Goal: Task Accomplishment & Management: Use online tool/utility

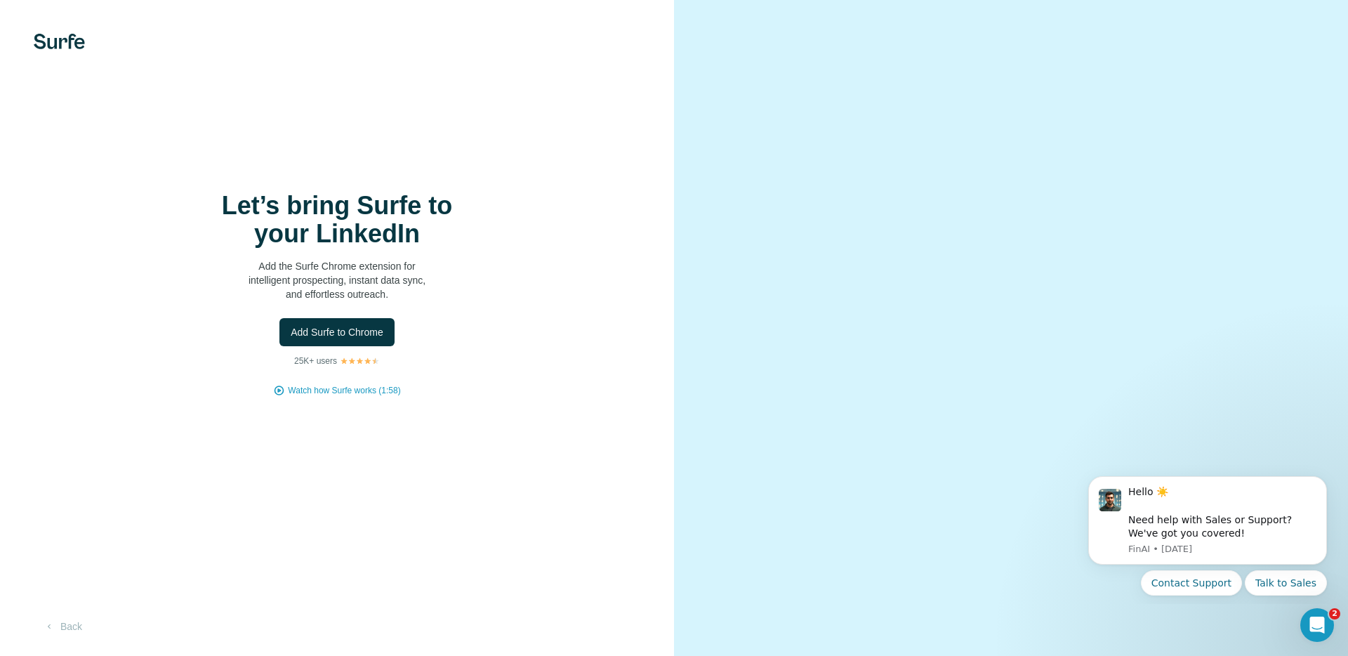
click at [376, 202] on h1 "Let’s bring Surfe to your LinkedIn" at bounding box center [337, 220] width 281 height 56
click at [401, 206] on h1 "Let’s bring Surfe to your LinkedIn" at bounding box center [337, 220] width 281 height 56
click at [353, 336] on span "Add Surfe to Chrome" at bounding box center [337, 332] width 93 height 14
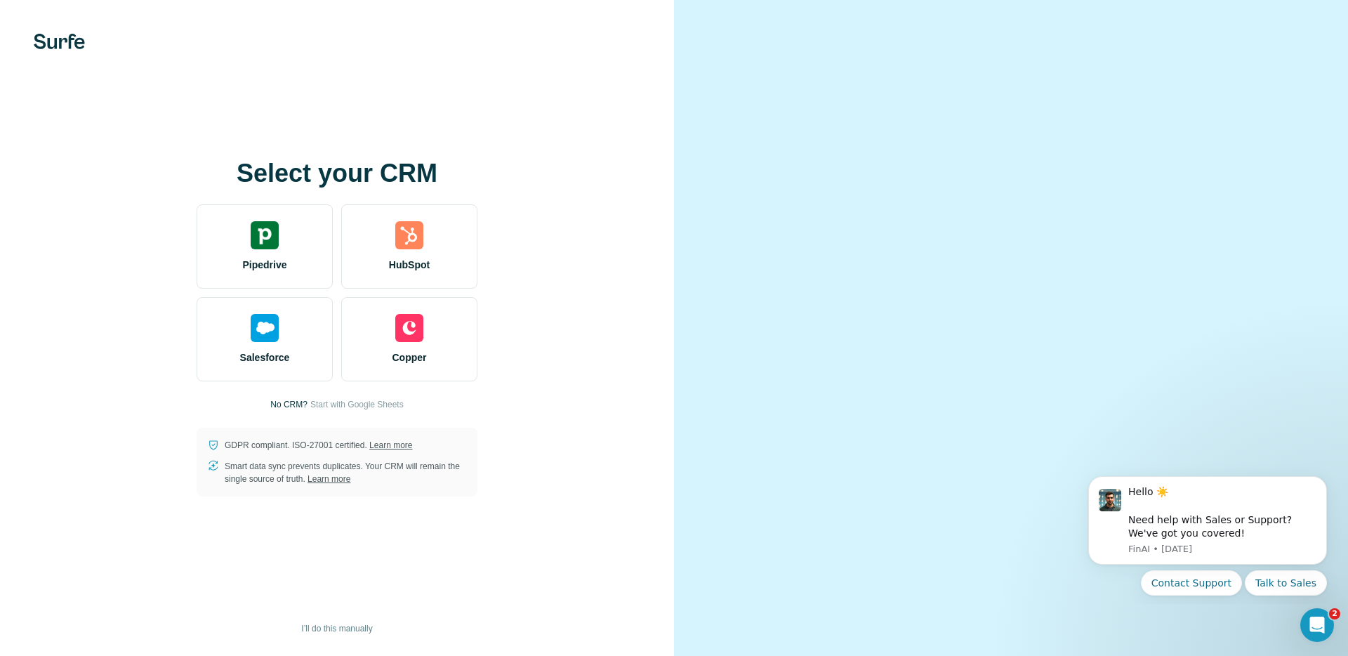
click at [818, 202] on video at bounding box center [1011, 328] width 506 height 253
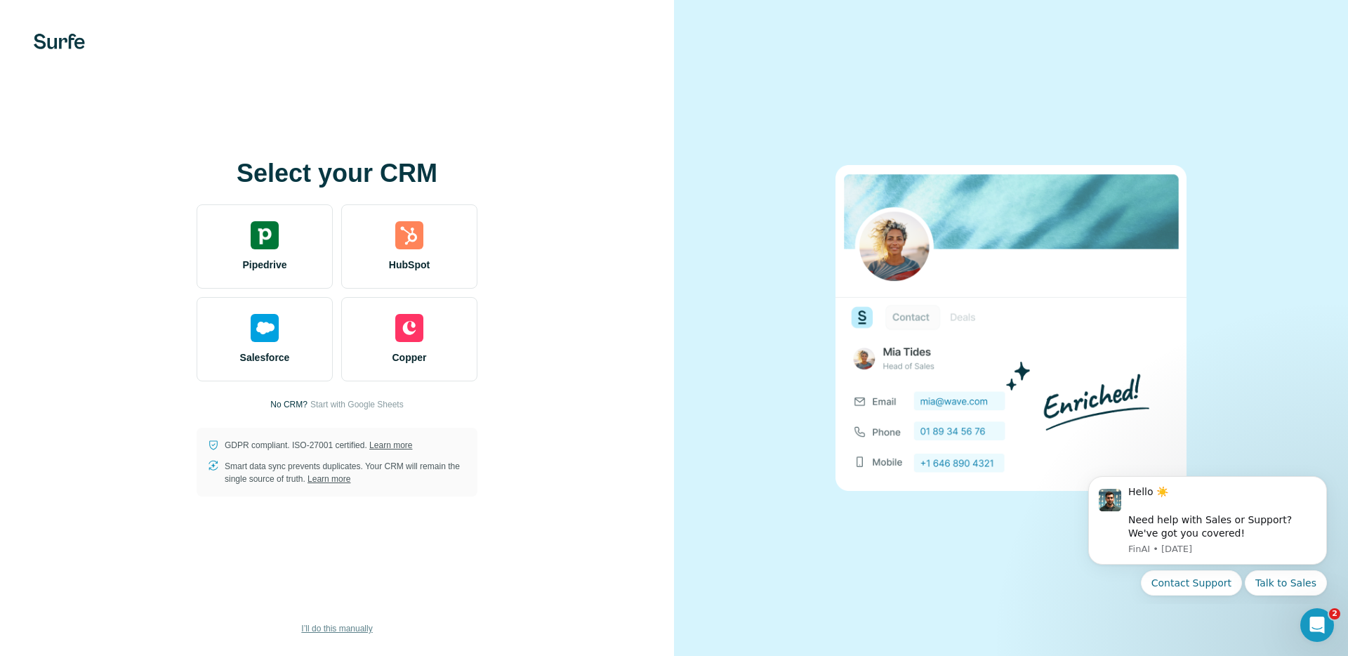
click at [329, 630] on span "I’ll do this manually" at bounding box center [336, 628] width 71 height 13
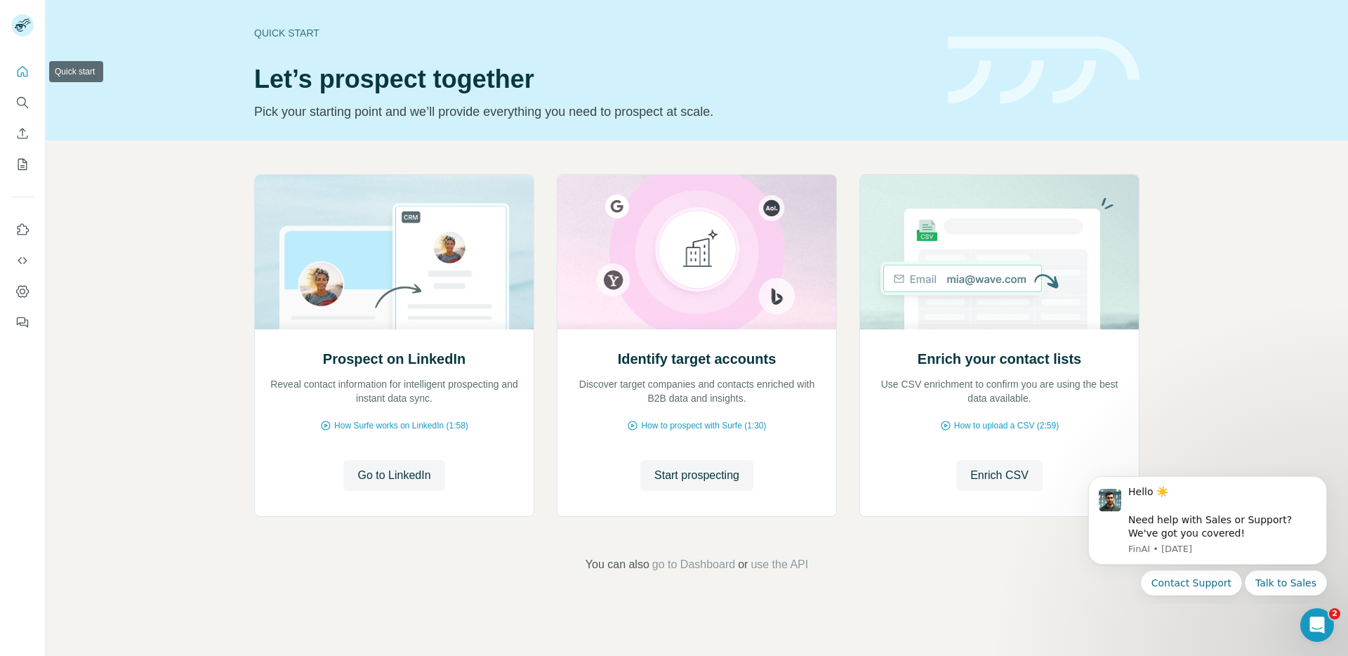
click at [19, 72] on icon "Quick start" at bounding box center [22, 72] width 14 height 14
click at [982, 476] on span "Enrich CSV" at bounding box center [999, 475] width 58 height 17
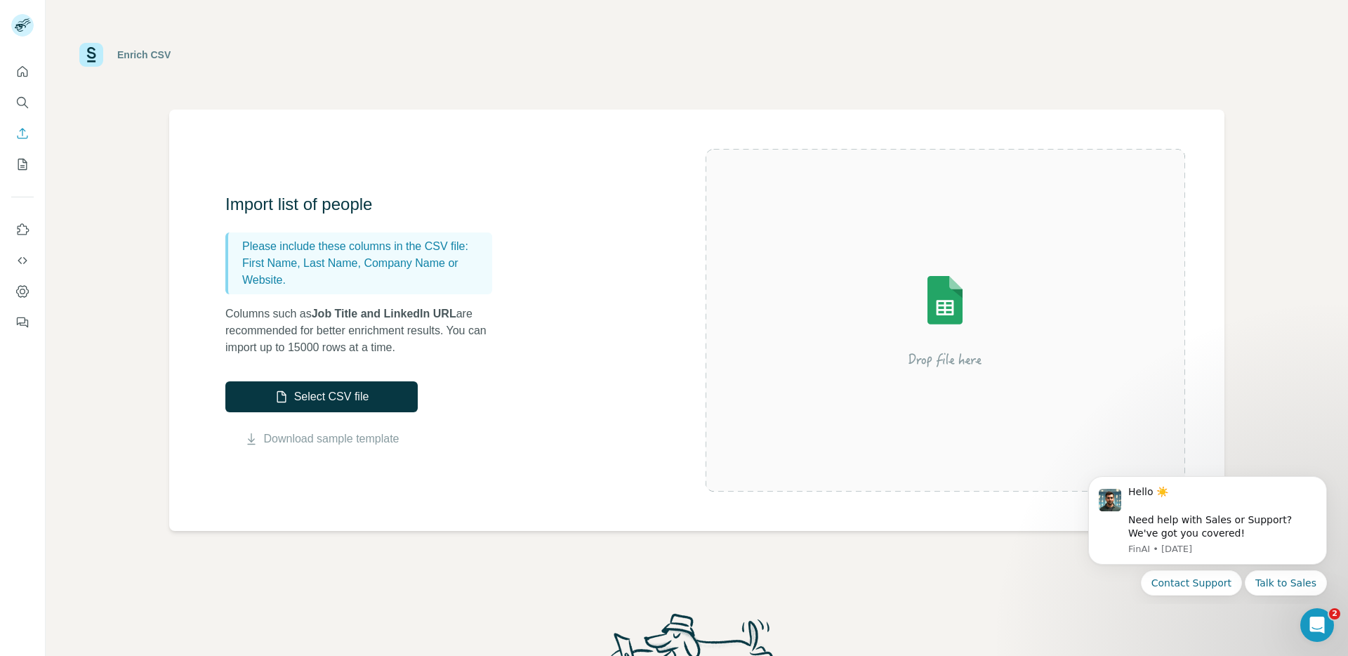
click at [393, 357] on div "Import list of people Please include these columns in the CSV file: First Name,…" at bounding box center [465, 320] width 480 height 254
click at [423, 348] on p "Columns such as Job Title and LinkedIn URL are recommended for better enrichmen…" at bounding box center [365, 330] width 281 height 51
click at [587, 480] on div "Import list of people Please include these columns in the CSV file: First Name,…" at bounding box center [696, 320] width 1055 height 421
click at [1068, 62] on div "Enrich CSV" at bounding box center [696, 55] width 1235 height 42
